Goal: Information Seeking & Learning: Learn about a topic

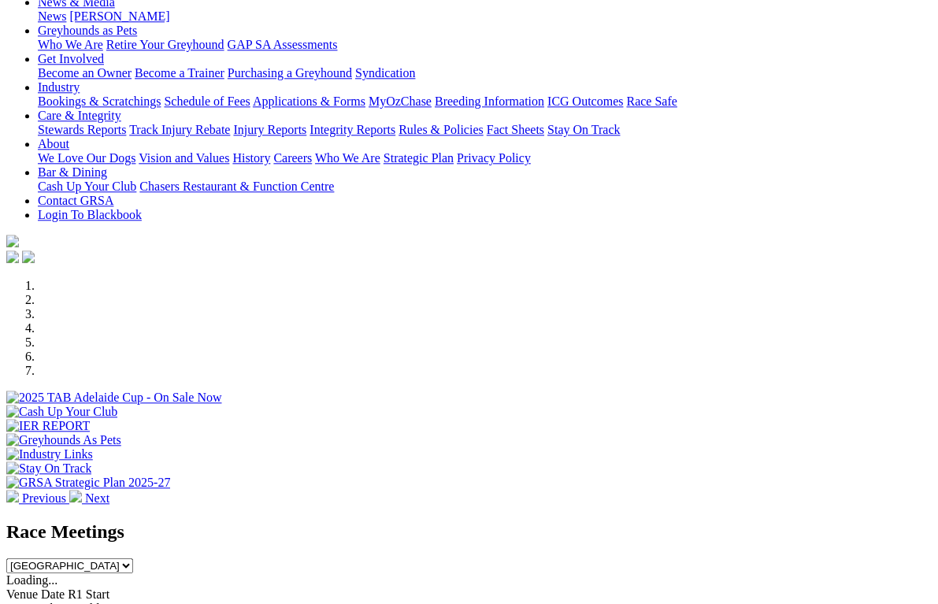
scroll to position [290, 0]
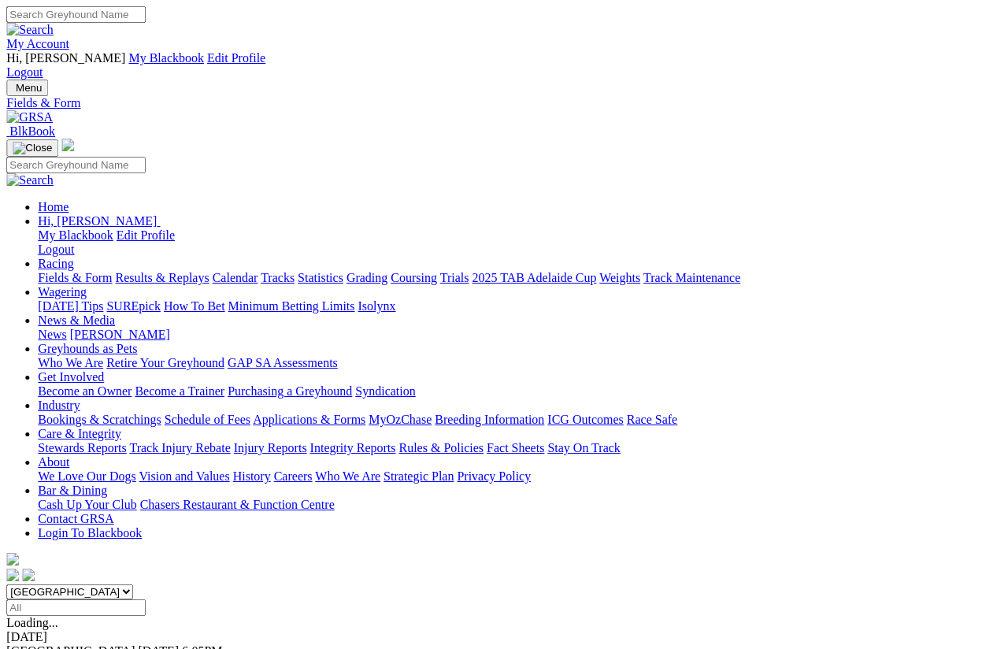
scroll to position [0, 4]
